Goal: Check status: Check status

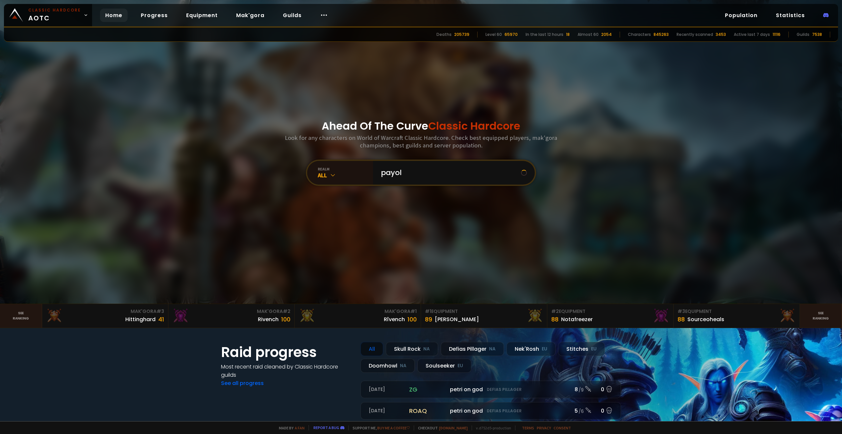
type input "payold"
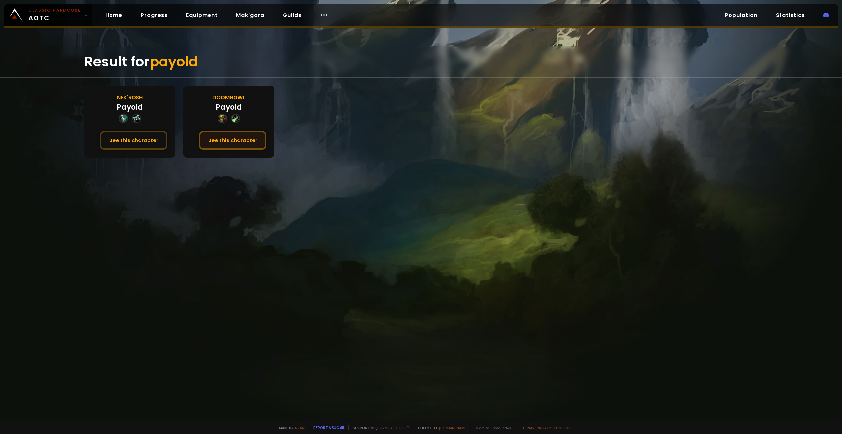
click at [227, 138] on button "See this character" at bounding box center [232, 140] width 67 height 19
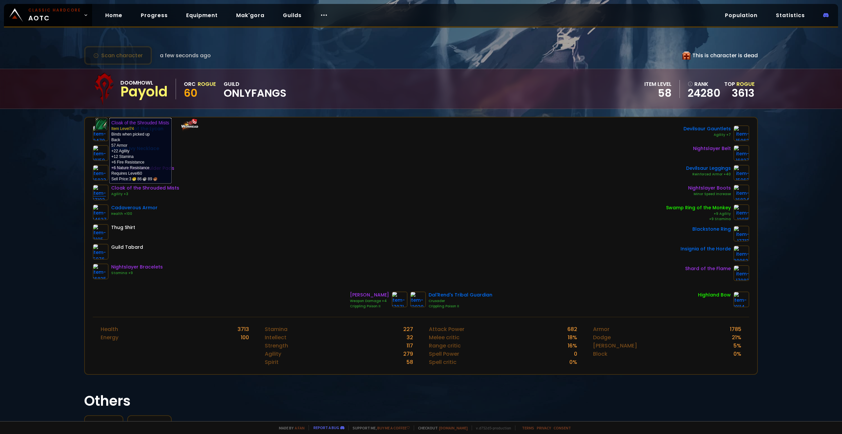
click at [101, 194] on img at bounding box center [101, 192] width 16 height 16
drag, startPoint x: 326, startPoint y: 187, endPoint x: 308, endPoint y: 181, distance: 19.0
click at [323, 186] on div "Embrace of the Lycan Woven Ivy Necklace Nightslayer Shoulder Pads Cloak of the …" at bounding box center [421, 203] width 656 height 156
